Goal: Use online tool/utility: Utilize a website feature to perform a specific function

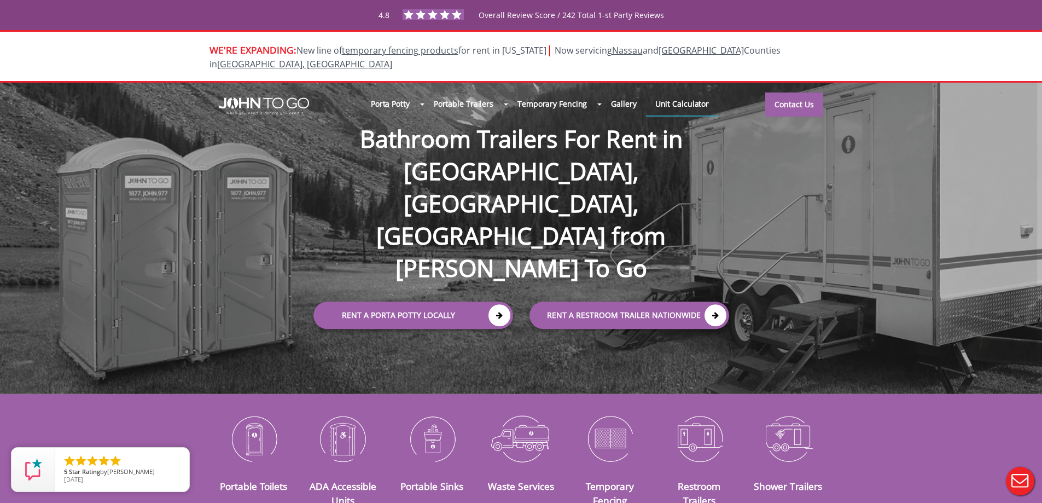
click at [670, 92] on link "Unit Calculator" at bounding box center [682, 104] width 73 height 24
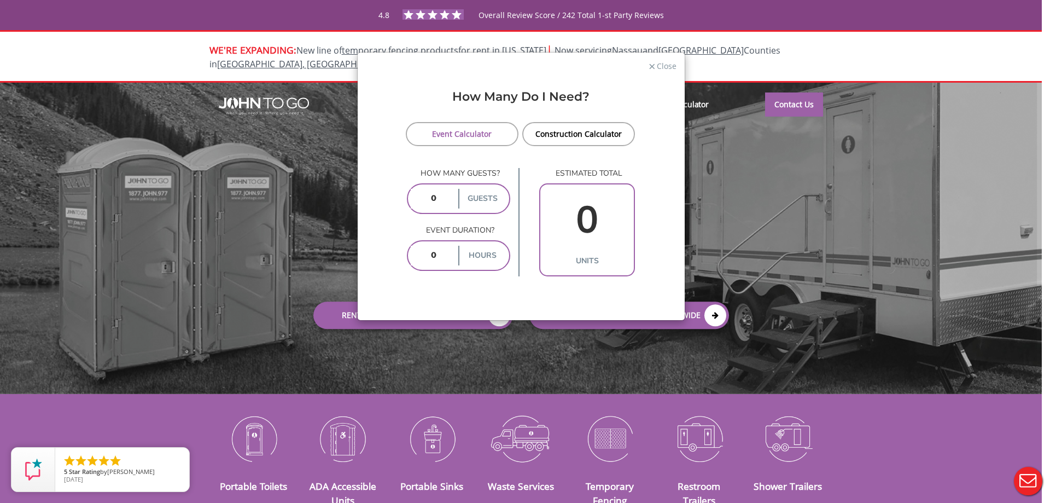
click at [429, 200] on input "number" at bounding box center [433, 199] width 45 height 20
type input "4000"
click at [441, 258] on input "number" at bounding box center [433, 256] width 45 height 20
type input "6"
type input "29"
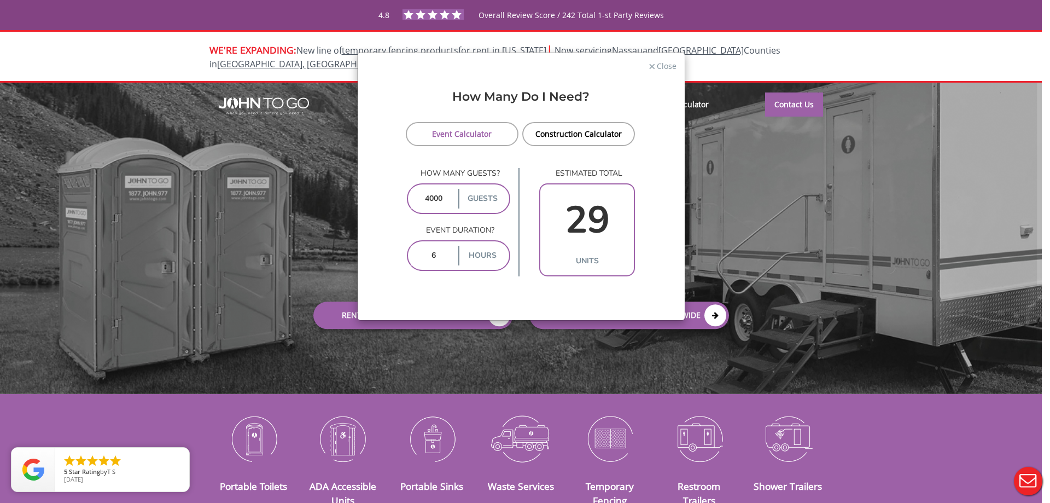
type input "6"
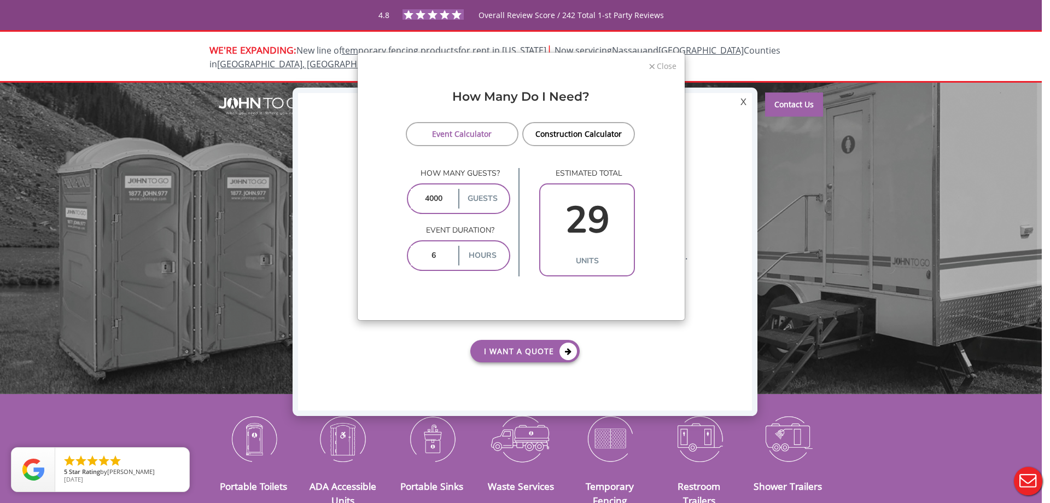
click at [672, 64] on span "Close" at bounding box center [666, 65] width 21 height 10
